Goal: Information Seeking & Learning: Learn about a topic

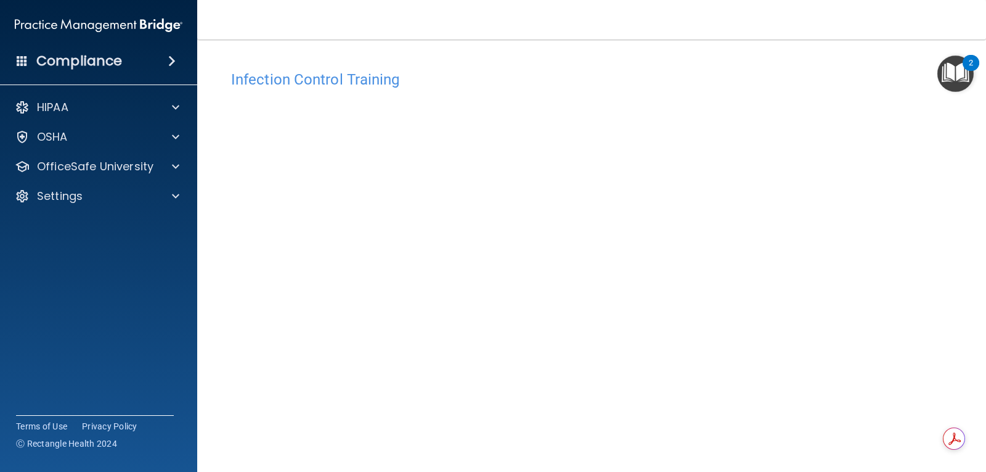
scroll to position [56, 0]
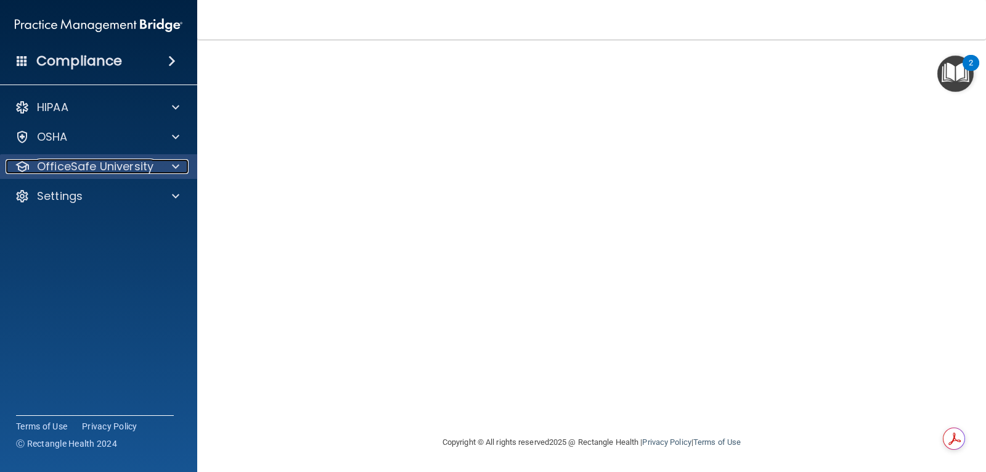
click at [118, 168] on p "OfficeSafe University" at bounding box center [95, 166] width 117 height 15
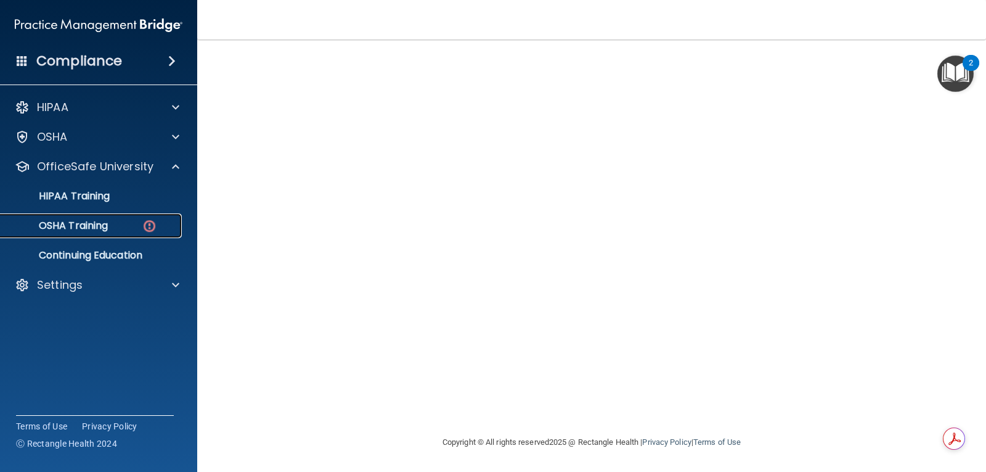
click at [112, 232] on link "OSHA Training" at bounding box center [85, 225] width 194 height 25
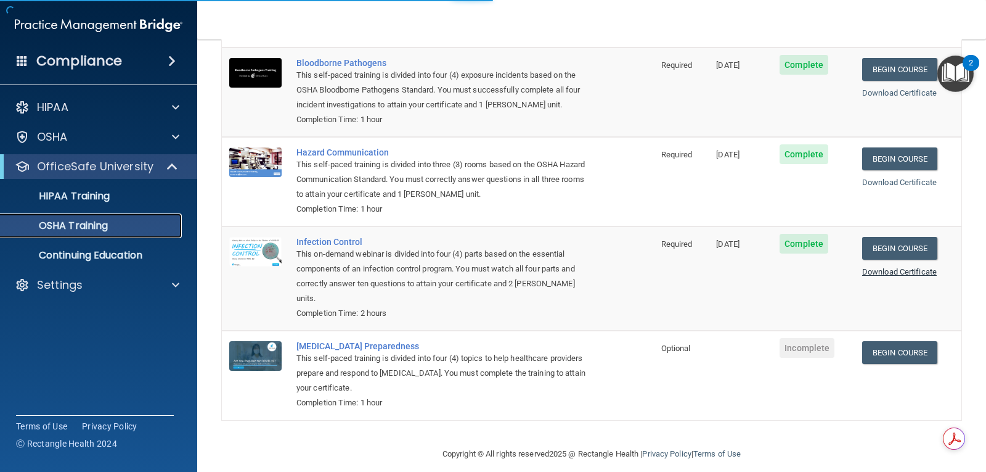
scroll to position [105, 0]
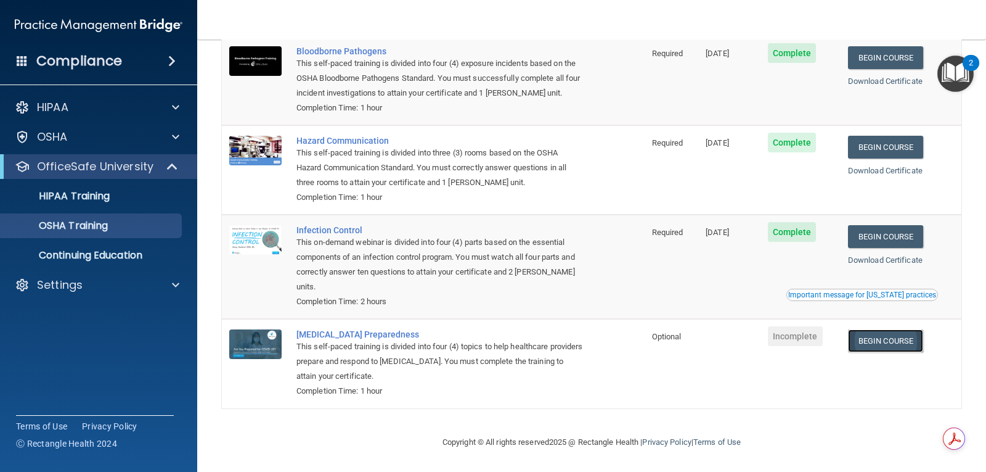
click at [890, 338] on link "Begin Course" at bounding box center [885, 340] width 75 height 23
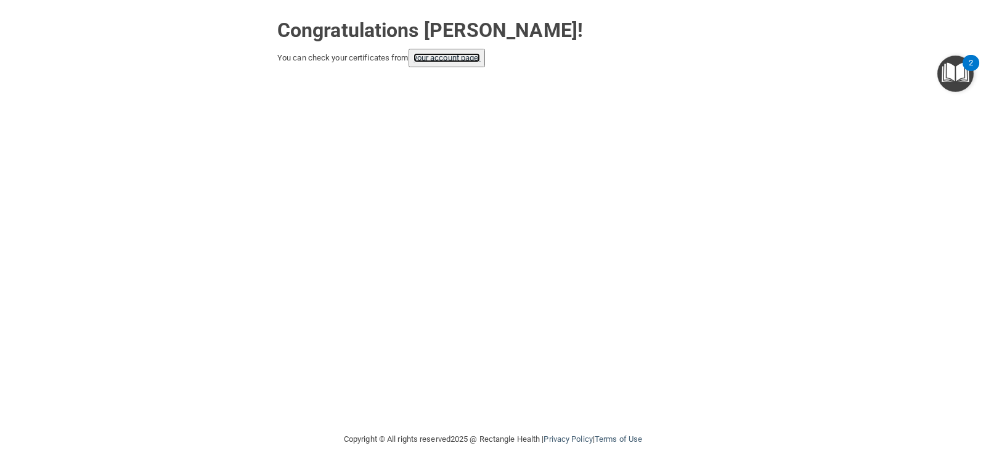
click at [470, 58] on link "your account page!" at bounding box center [447, 57] width 67 height 9
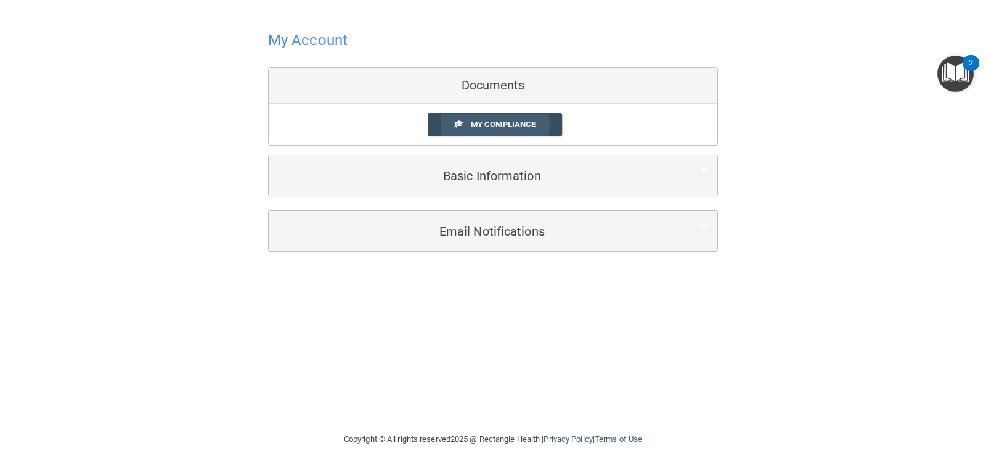
click at [530, 128] on span "My Compliance" at bounding box center [503, 124] width 65 height 9
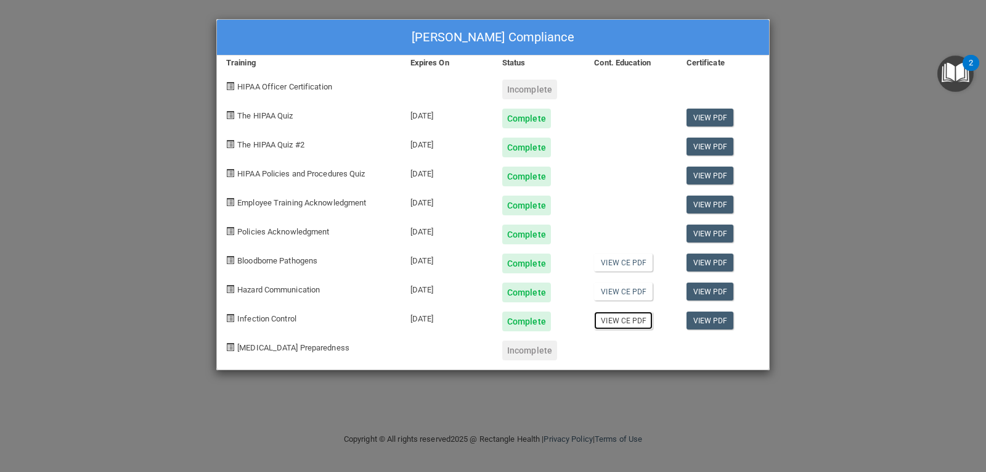
click at [618, 324] on link "View CE PDF" at bounding box center [623, 320] width 59 height 18
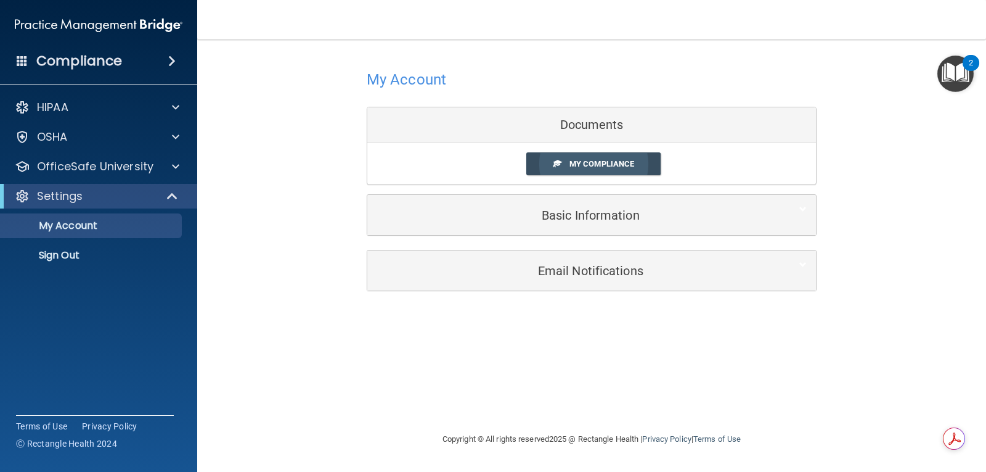
click at [556, 165] on span at bounding box center [558, 163] width 8 height 8
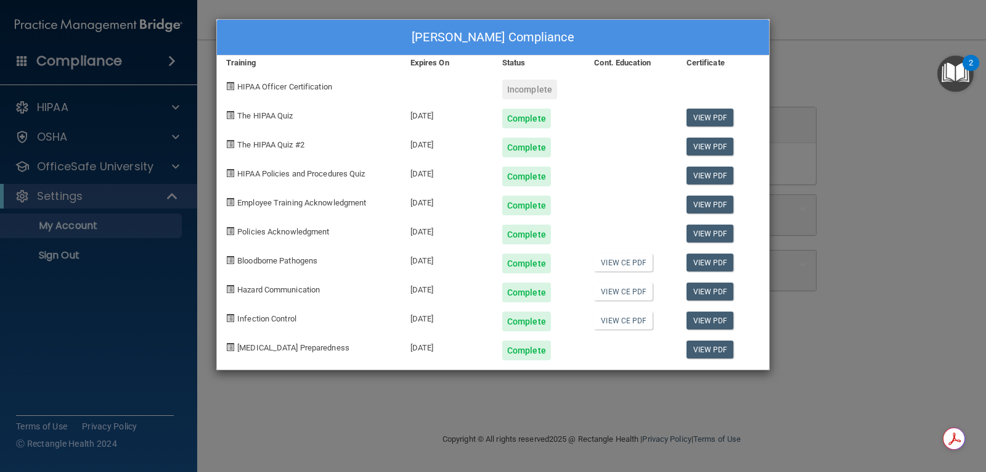
click at [526, 86] on div "Incomplete" at bounding box center [529, 90] width 55 height 20
click at [710, 91] on div at bounding box center [724, 84] width 92 height 29
click at [521, 89] on div "Incomplete" at bounding box center [529, 90] width 55 height 20
click at [855, 14] on div "Gabriela Harper's Compliance Training Expires On Status Cont. Education Certifi…" at bounding box center [493, 236] width 986 height 472
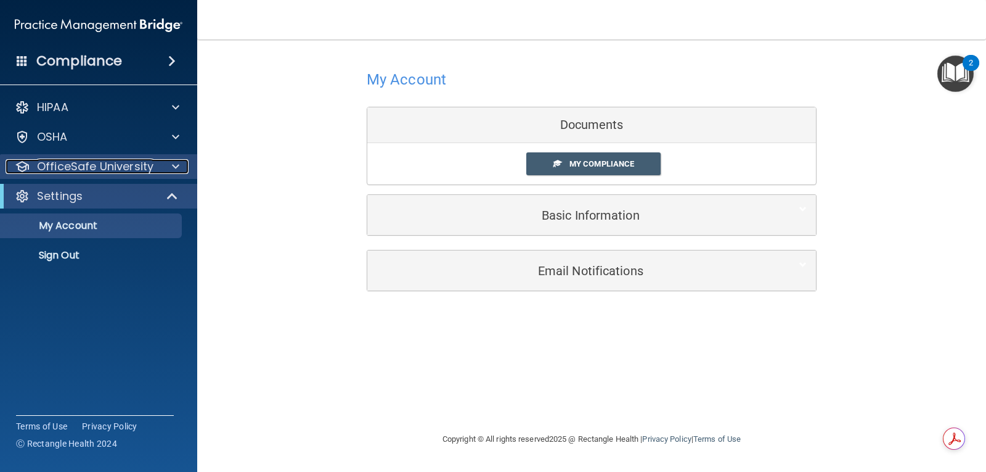
click at [113, 166] on p "OfficeSafe University" at bounding box center [95, 166] width 117 height 15
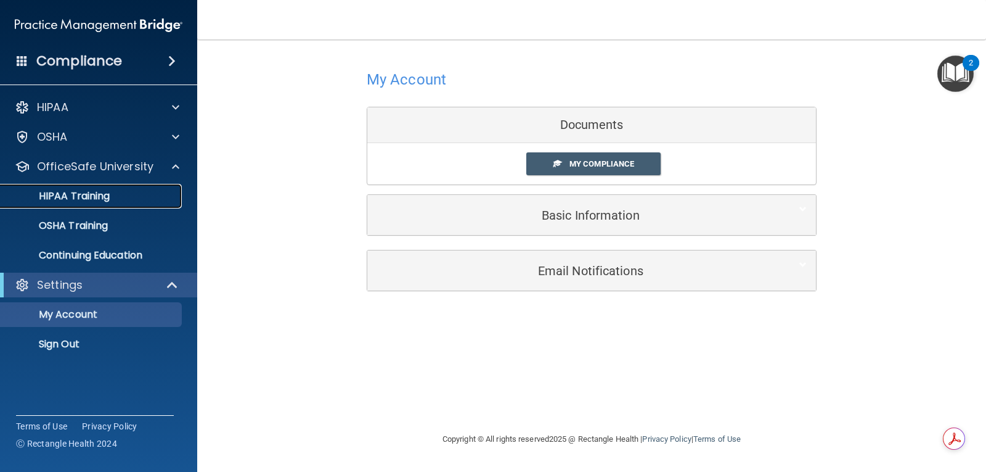
click at [74, 188] on link "HIPAA Training" at bounding box center [85, 196] width 194 height 25
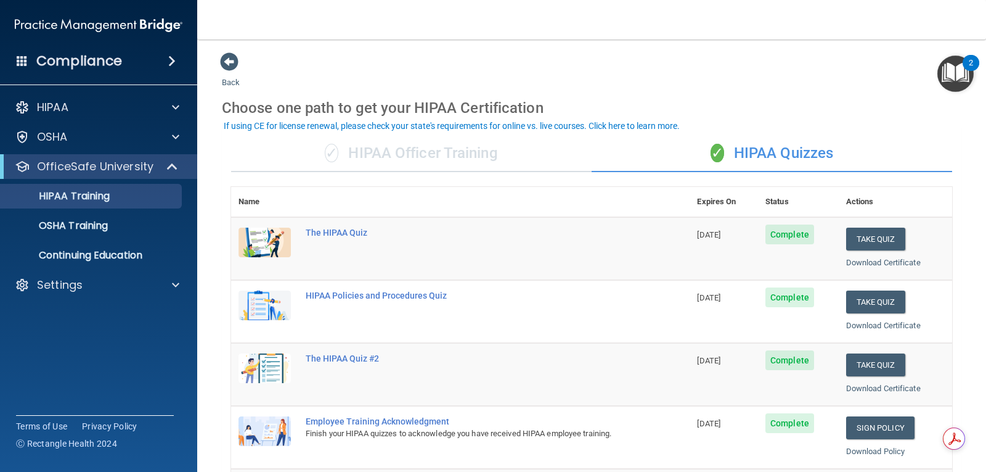
click at [399, 148] on div "✓ HIPAA Officer Training" at bounding box center [411, 153] width 361 height 37
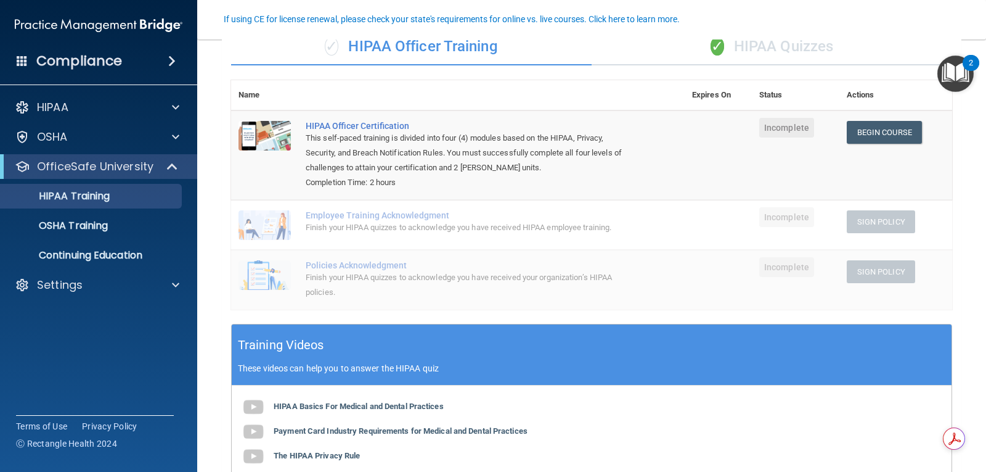
scroll to position [45, 0]
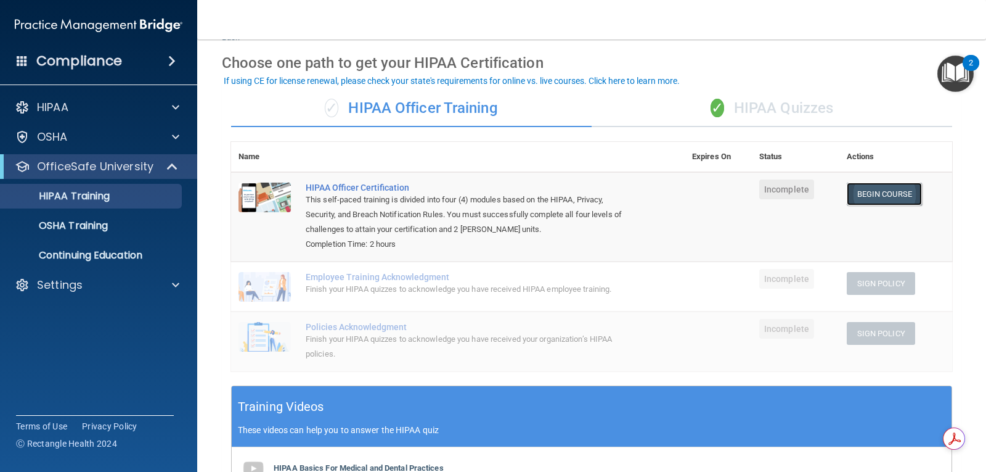
click at [871, 186] on link "Begin Course" at bounding box center [884, 193] width 75 height 23
click at [879, 193] on link "Begin Course" at bounding box center [884, 193] width 75 height 23
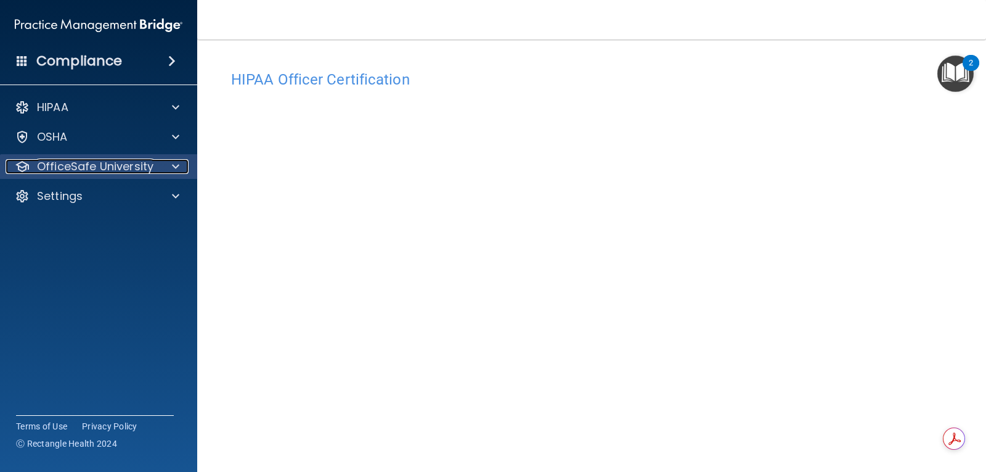
click at [91, 160] on p "OfficeSafe University" at bounding box center [95, 166] width 117 height 15
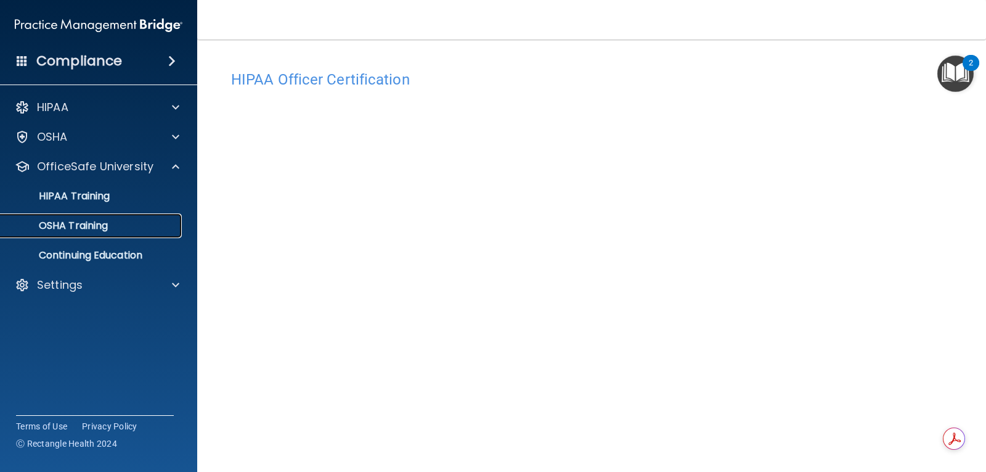
click at [78, 225] on p "OSHA Training" at bounding box center [58, 225] width 100 height 12
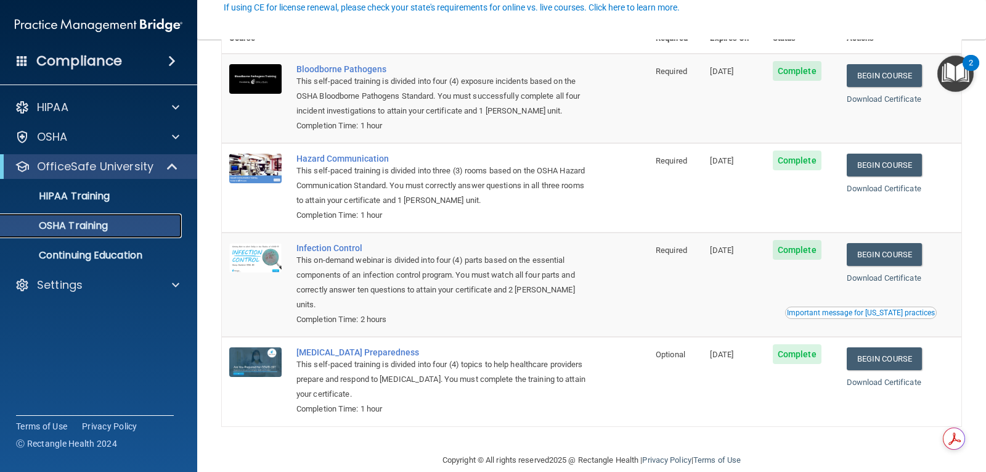
scroll to position [91, 0]
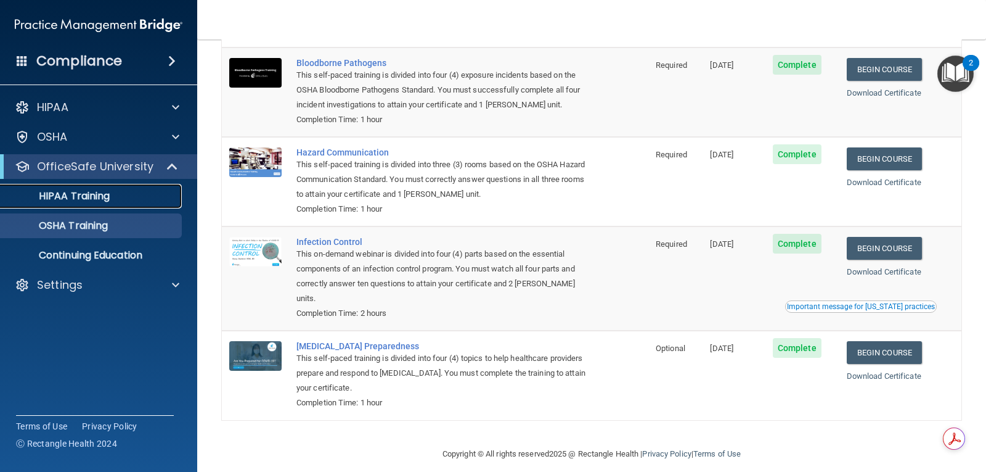
click at [68, 200] on p "HIPAA Training" at bounding box center [59, 196] width 102 height 12
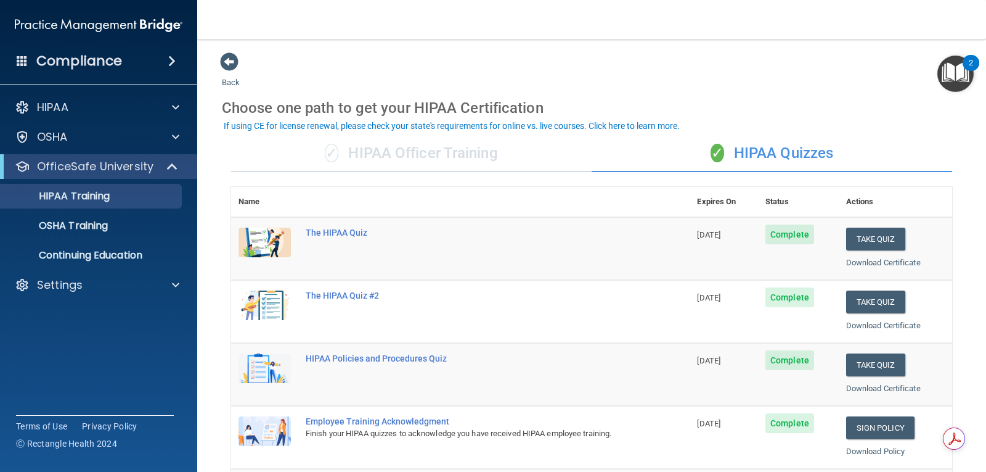
click at [478, 157] on div "✓ HIPAA Officer Training" at bounding box center [411, 153] width 361 height 37
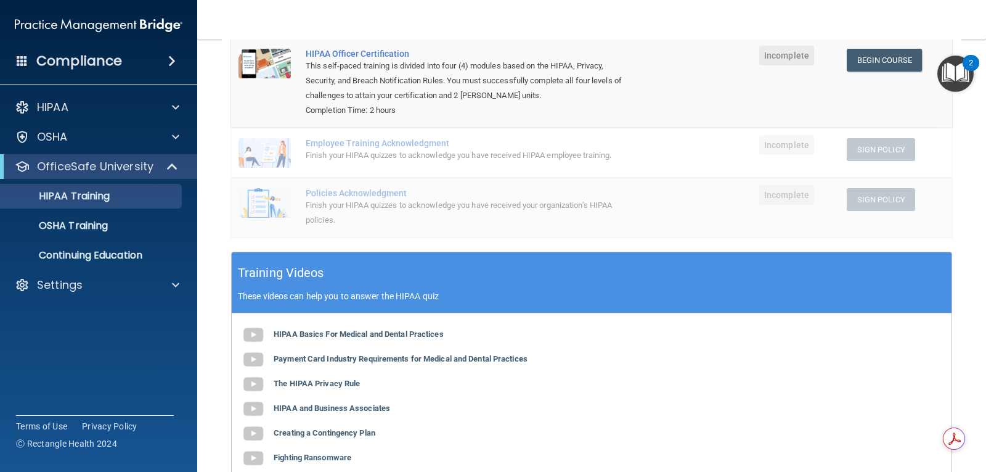
scroll to position [185, 0]
